Goal: Task Accomplishment & Management: Complete application form

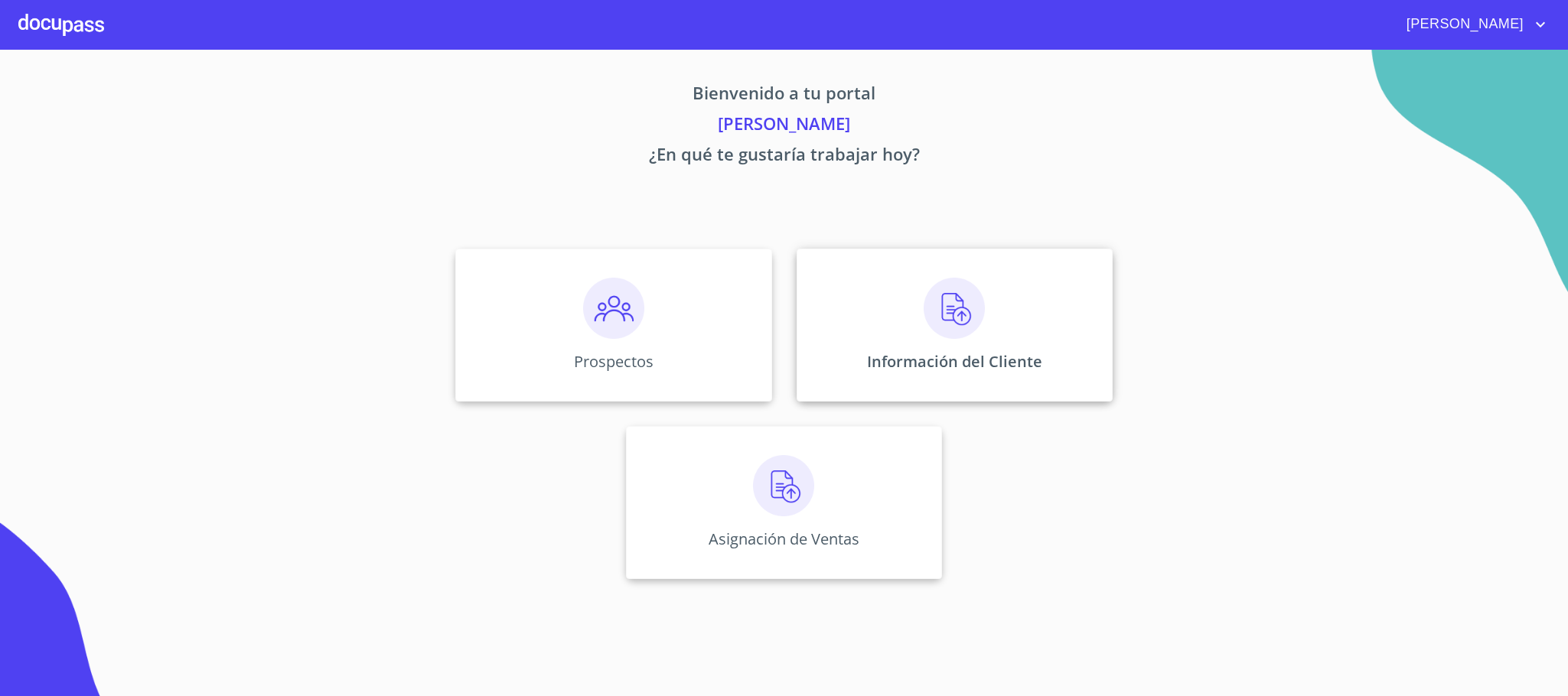
click at [890, 298] on div "Información del Cliente" at bounding box center [954, 325] width 316 height 153
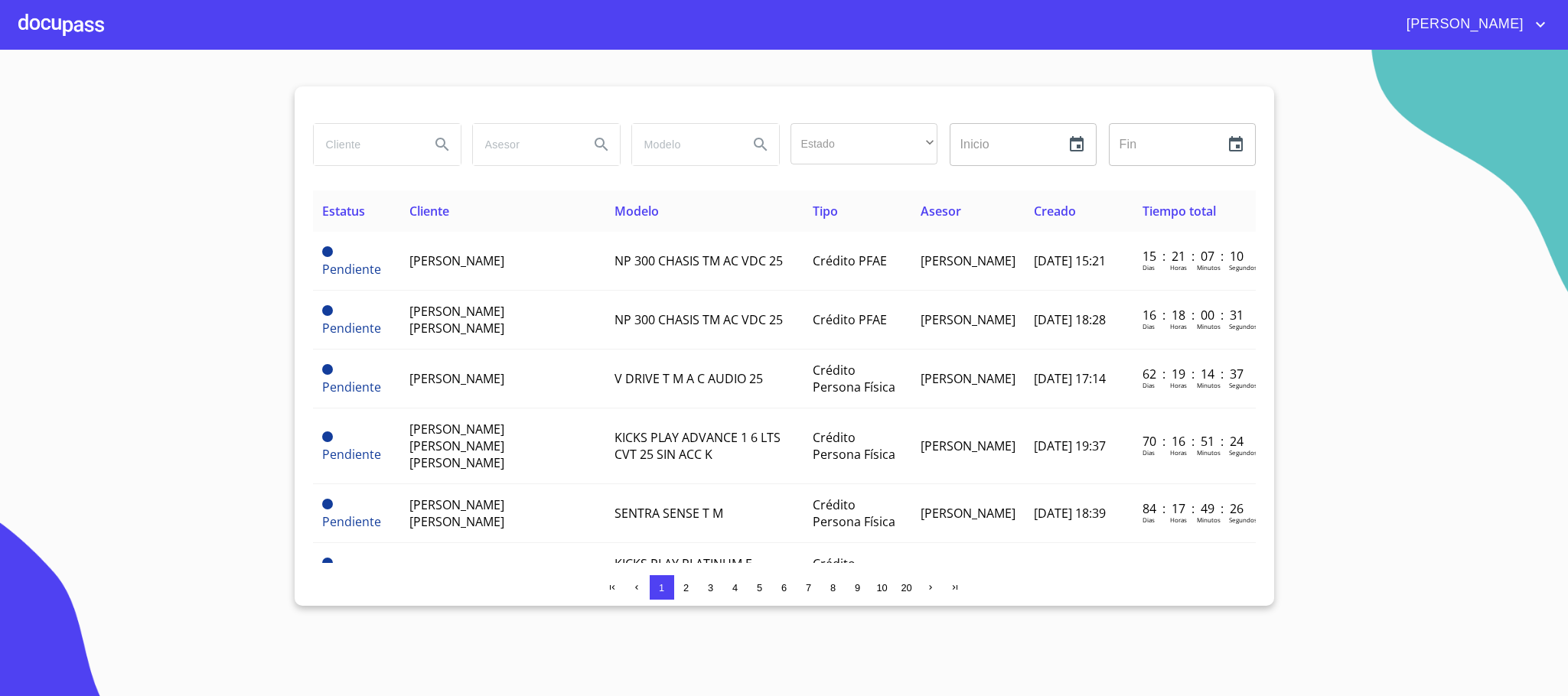
click at [389, 145] on input "search" at bounding box center [365, 144] width 104 height 41
type input "[PERSON_NAME]"
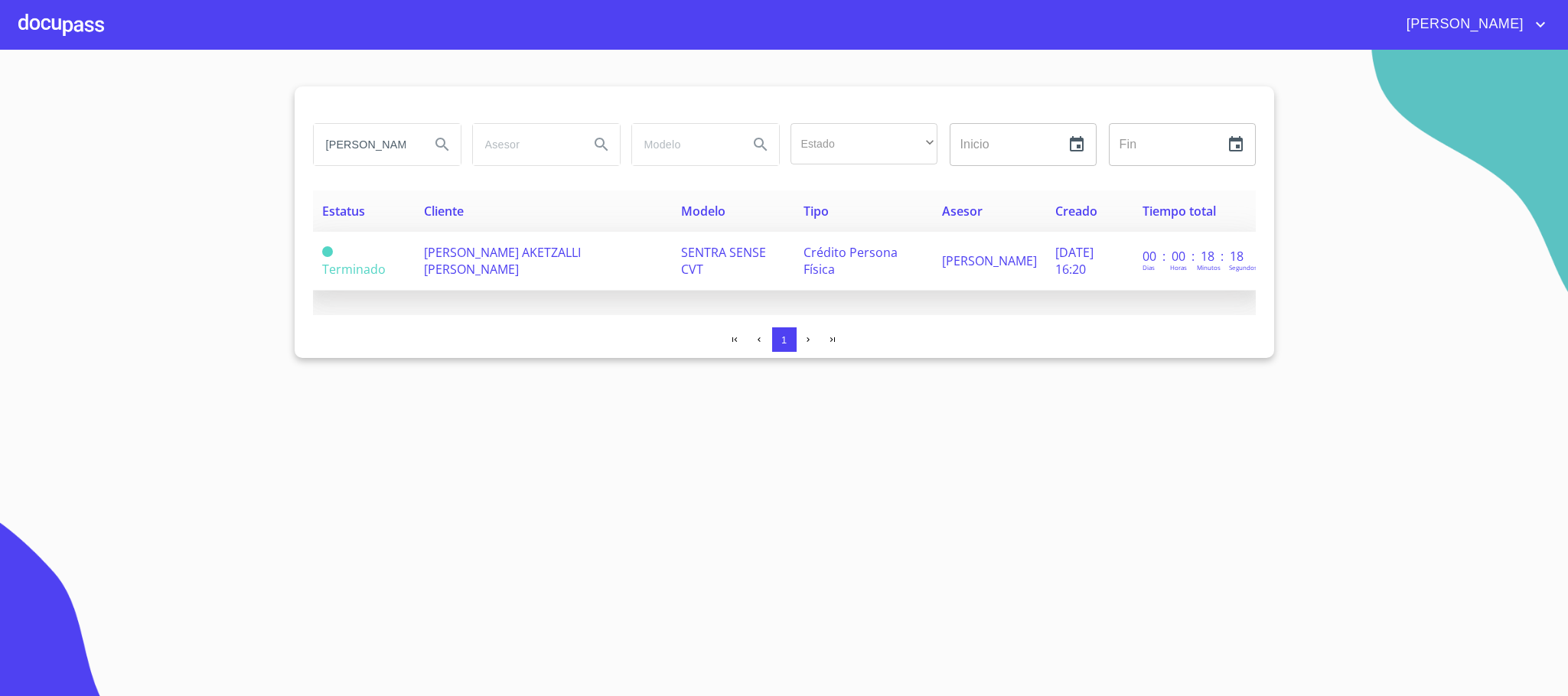
click at [497, 262] on td "[PERSON_NAME] AKETZALLI [PERSON_NAME]" at bounding box center [543, 260] width 257 height 59
